Goal: Find specific page/section: Find specific page/section

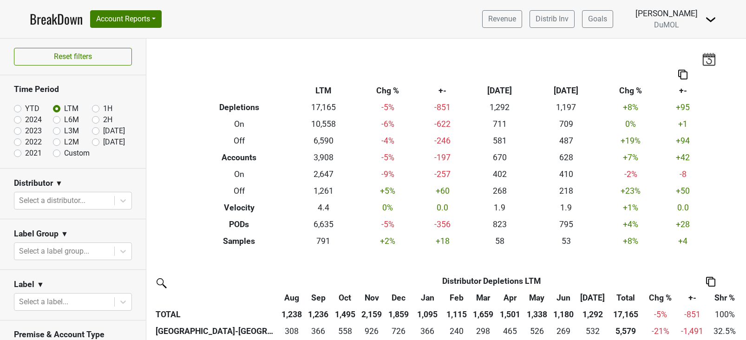
scroll to position [81, 0]
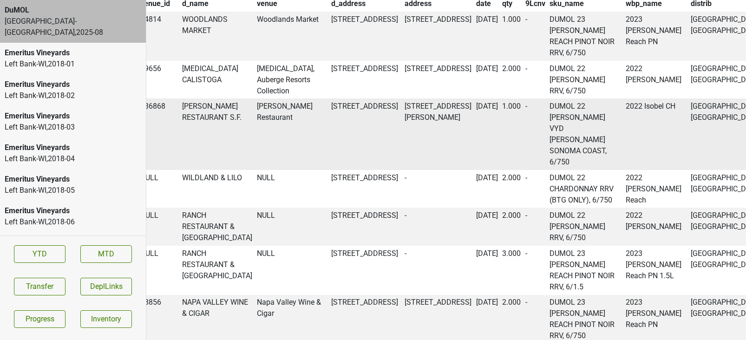
scroll to position [691, 97]
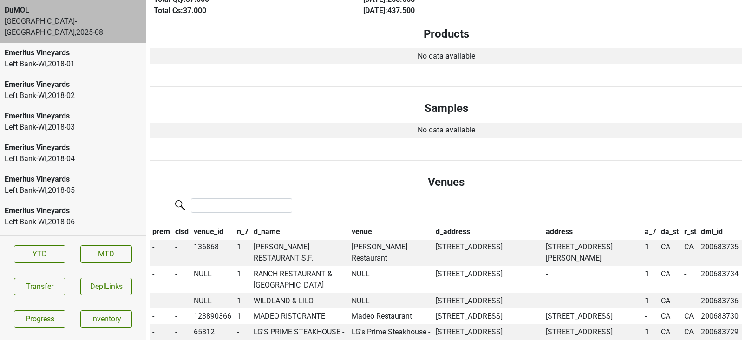
scroll to position [0, 0]
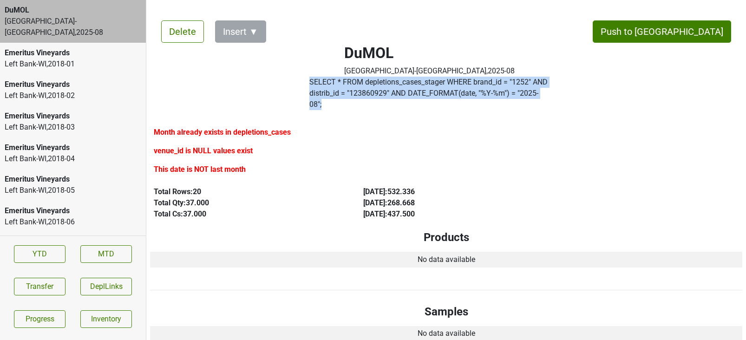
drag, startPoint x: 523, startPoint y: 92, endPoint x: 309, endPoint y: 86, distance: 213.6
click at [309, 86] on div "SELECT * FROM depletions_cases_stager WHERE brand_id = " 1252 " AND distrib_id …" at bounding box center [428, 95] width 253 height 37
copy label "SELECT * FROM depletions_cases_stager WHERE brand_id = " 1252 " AND distrib_id …"
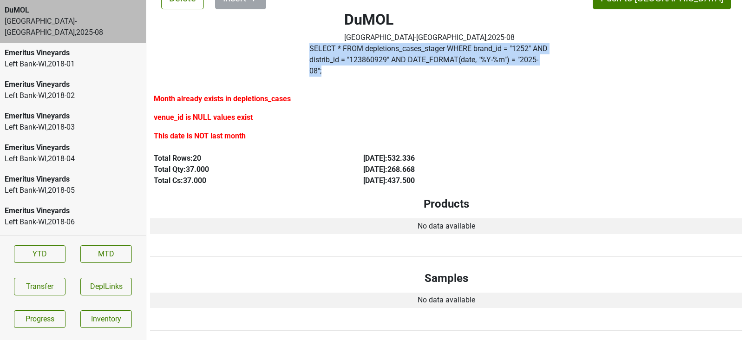
scroll to position [36, 0]
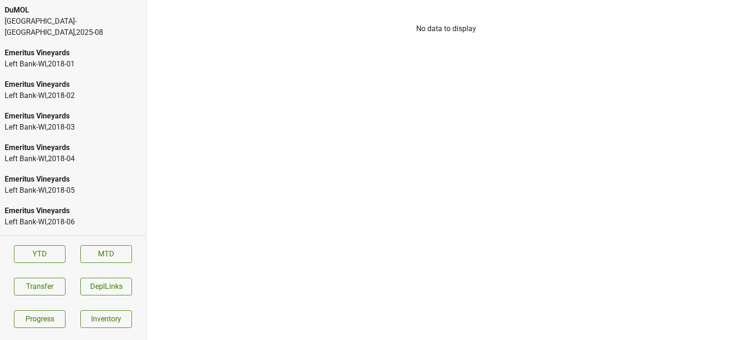
click at [73, 23] on div "[GEOGRAPHIC_DATA]-[GEOGRAPHIC_DATA] , 2025 - 08" at bounding box center [73, 27] width 136 height 22
